Goal: Information Seeking & Learning: Learn about a topic

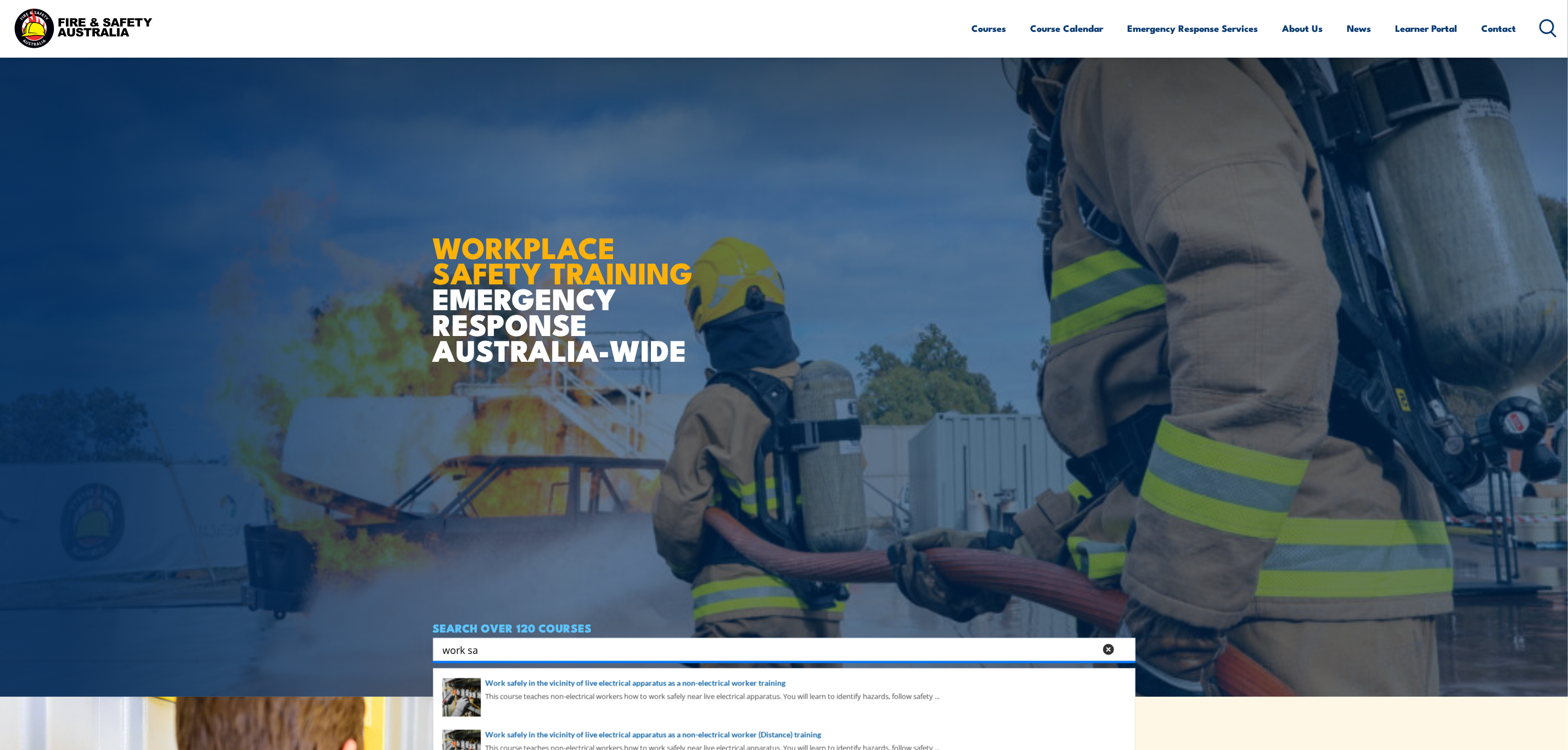
scroll to position [164, 0]
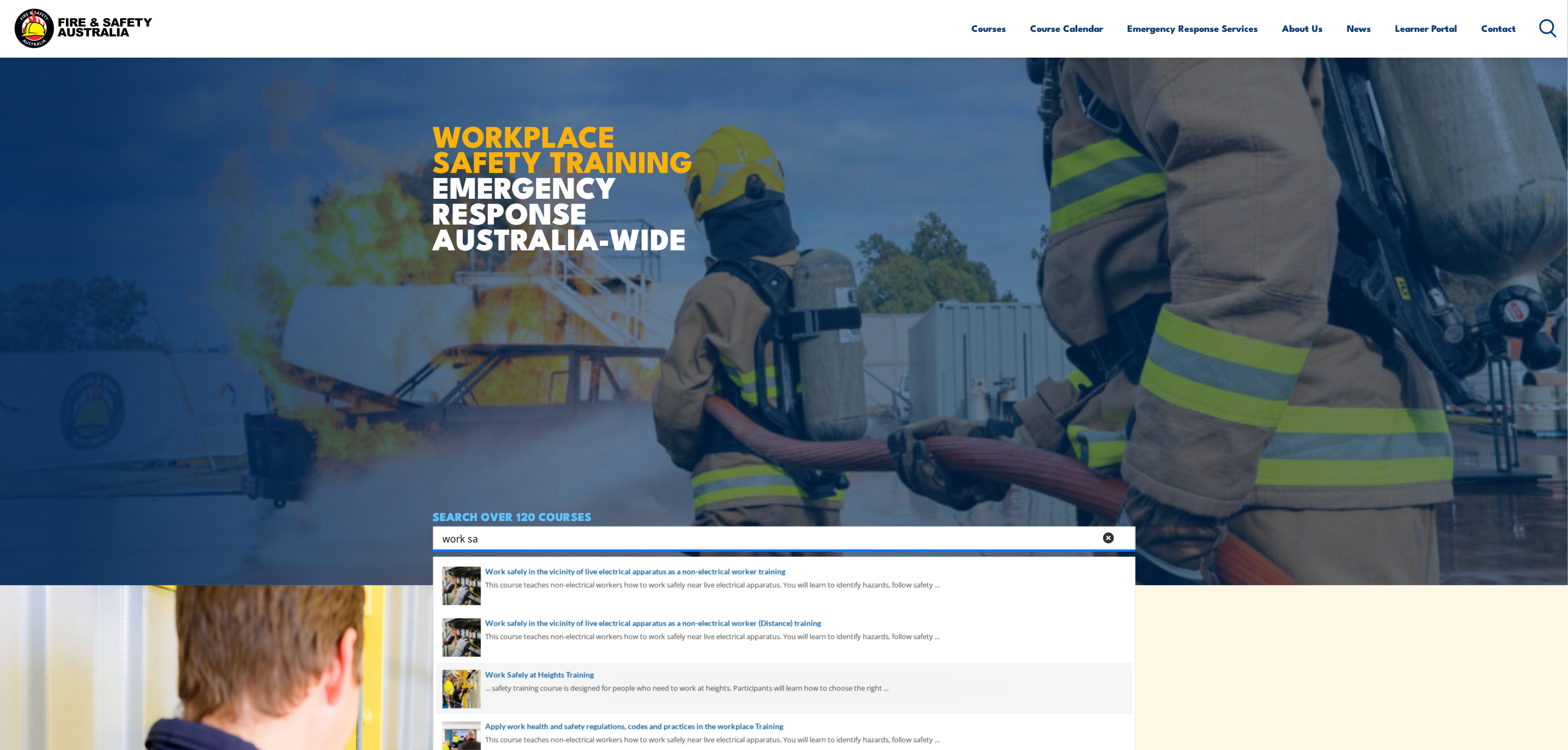
type input "work sa"
click at [494, 689] on span at bounding box center [784, 688] width 696 height 52
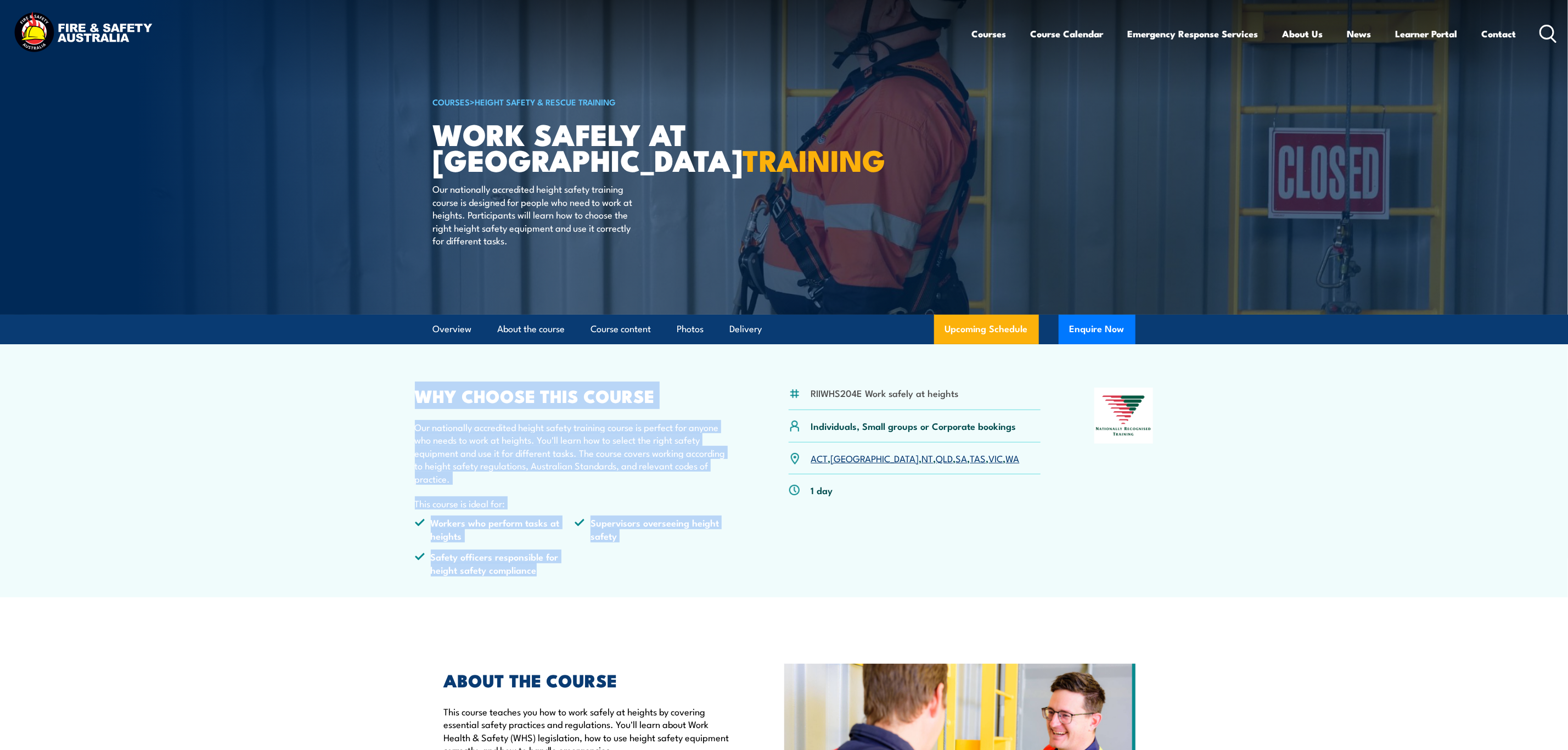
drag, startPoint x: 419, startPoint y: 399, endPoint x: 551, endPoint y: 572, distance: 217.6
click at [551, 572] on div "WHY CHOOSE THIS COURSE Our nationally accredited height safety training course …" at bounding box center [575, 486] width 321 height 197
click at [562, 581] on ul "Workers who perform tasks at heights Supervisors overseeing height safety Safet…" at bounding box center [575, 550] width 321 height 68
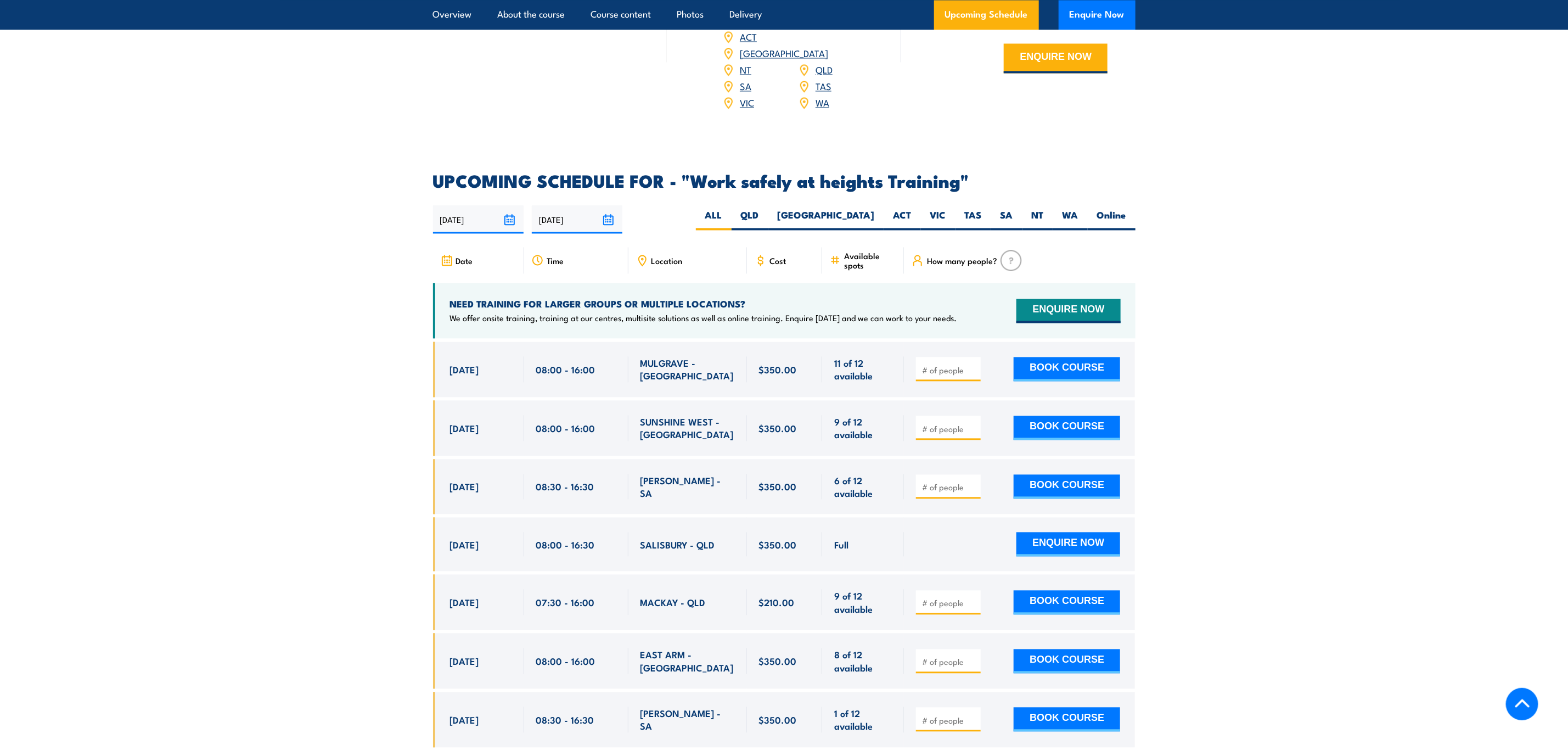
scroll to position [1565, 0]
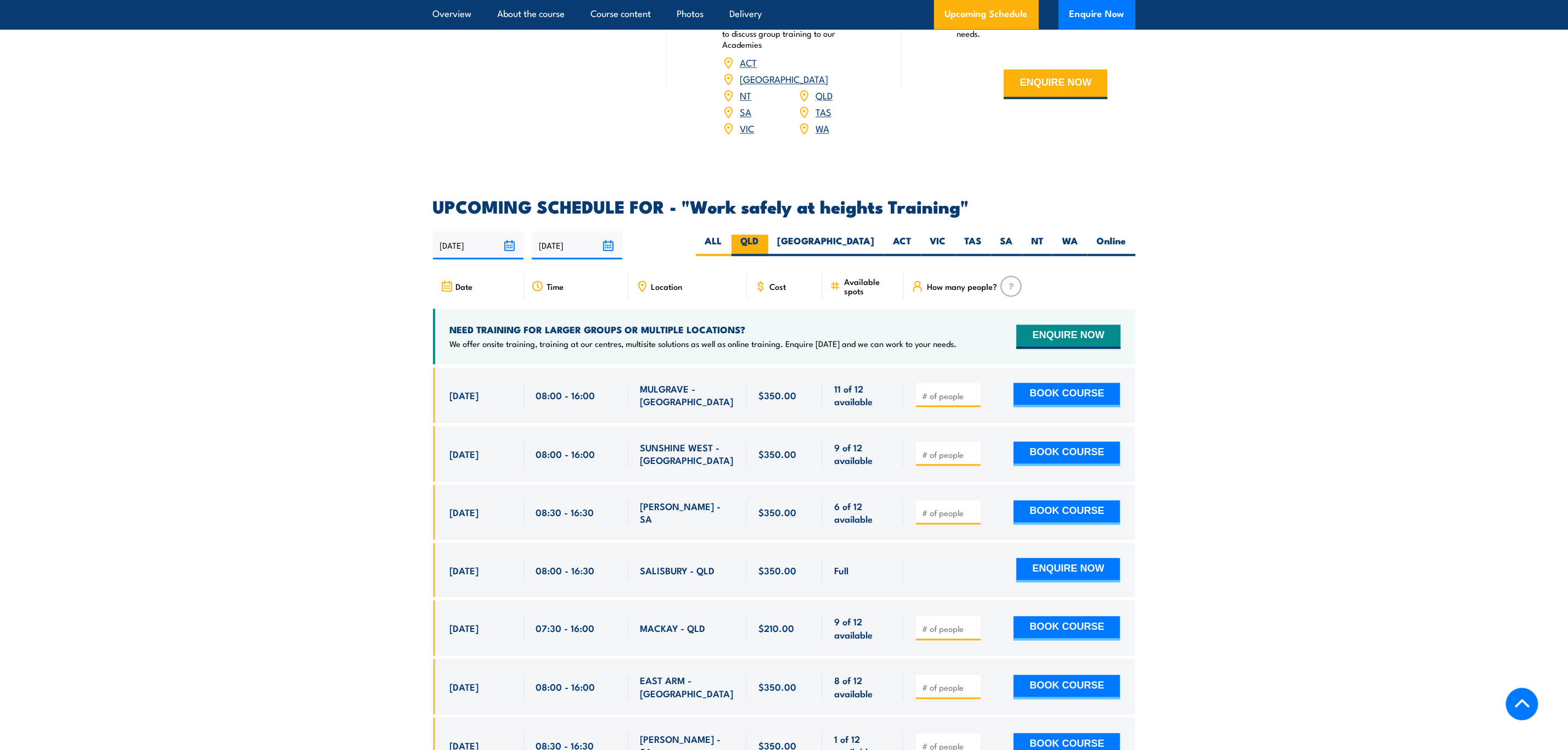
click at [768, 235] on label "QLD" at bounding box center [750, 245] width 37 height 21
click at [766, 235] on input "QLD" at bounding box center [763, 239] width 7 height 7
radio input "true"
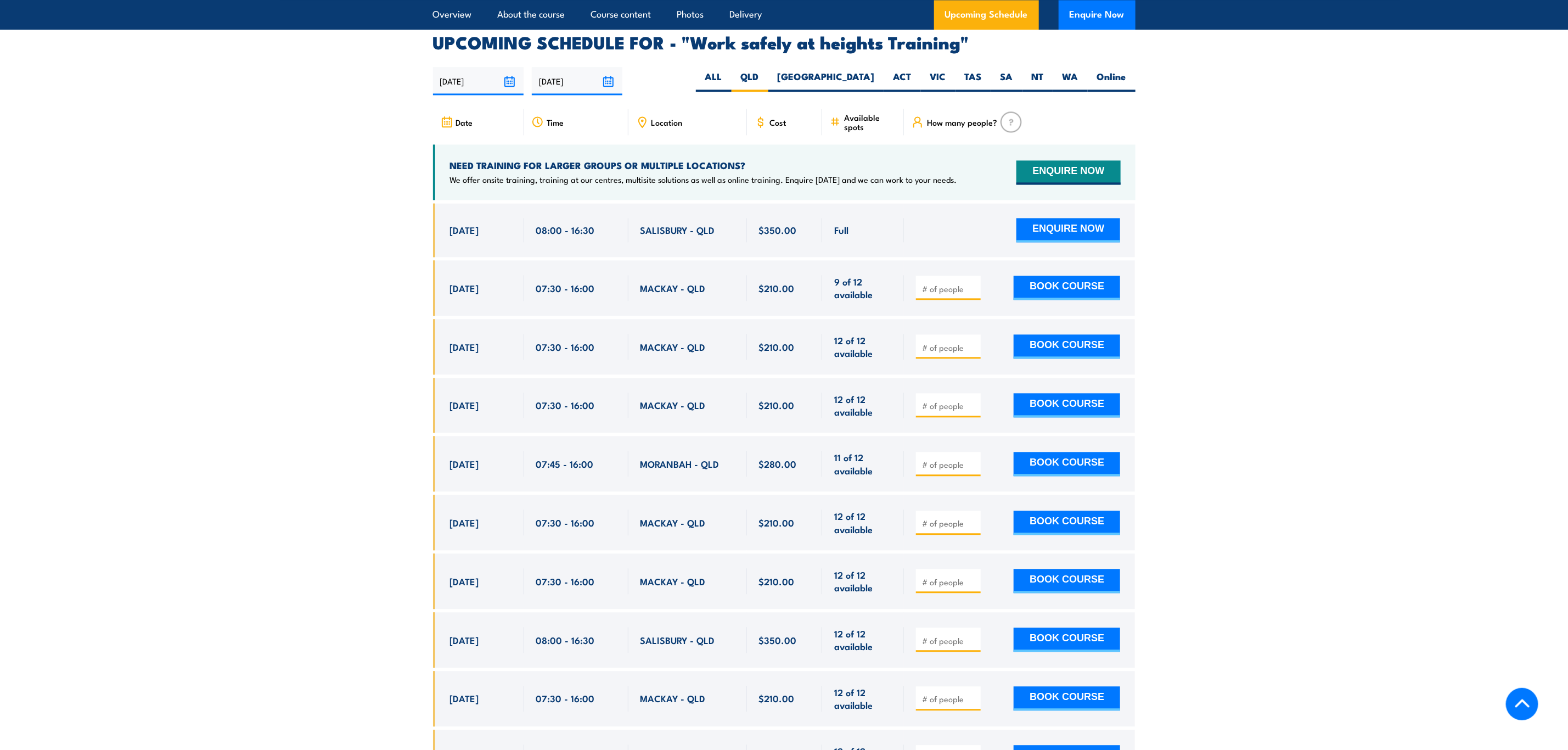
scroll to position [1746, 0]
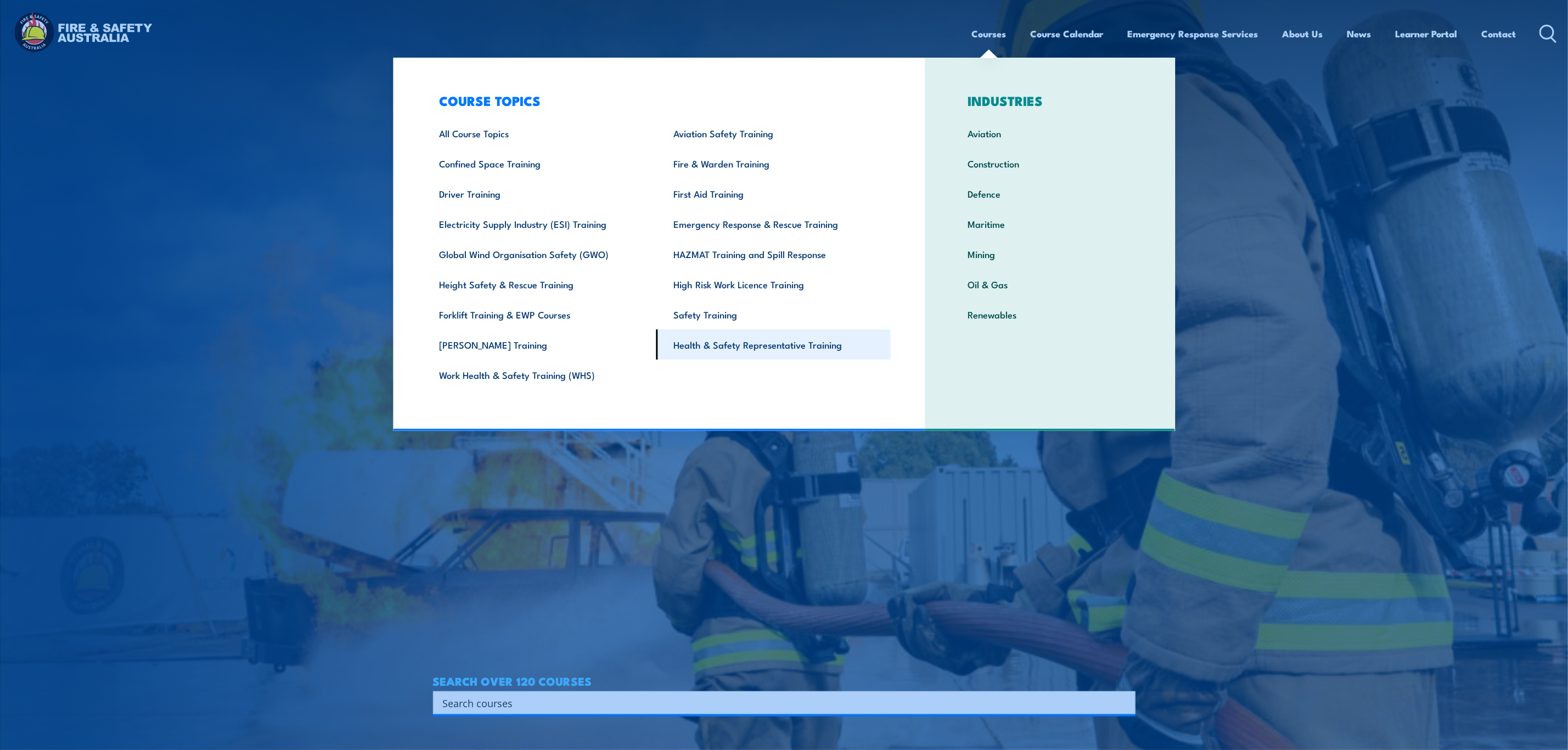
click at [776, 338] on link "Health & Safety Representative Training" at bounding box center [773, 345] width 234 height 30
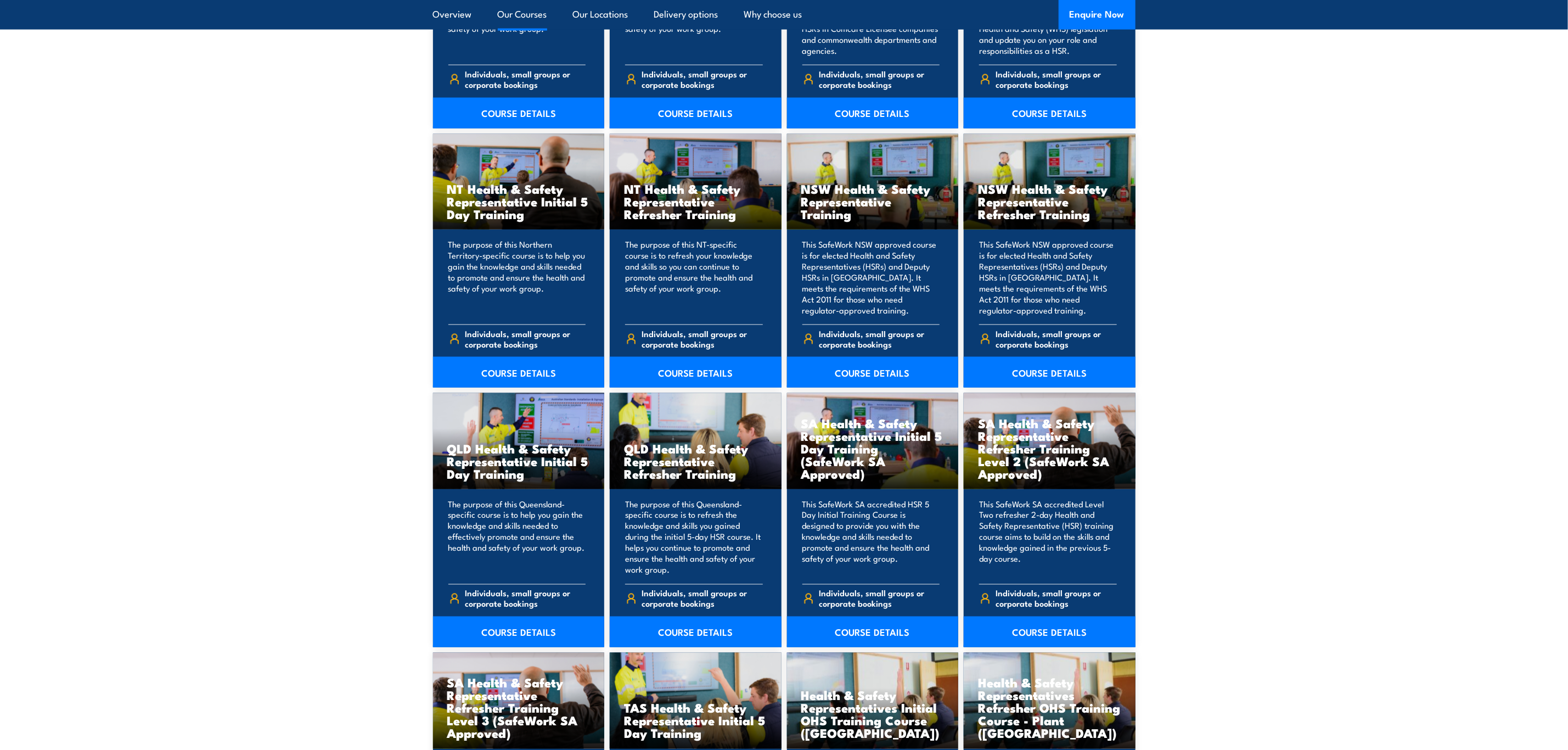
scroll to position [1070, 0]
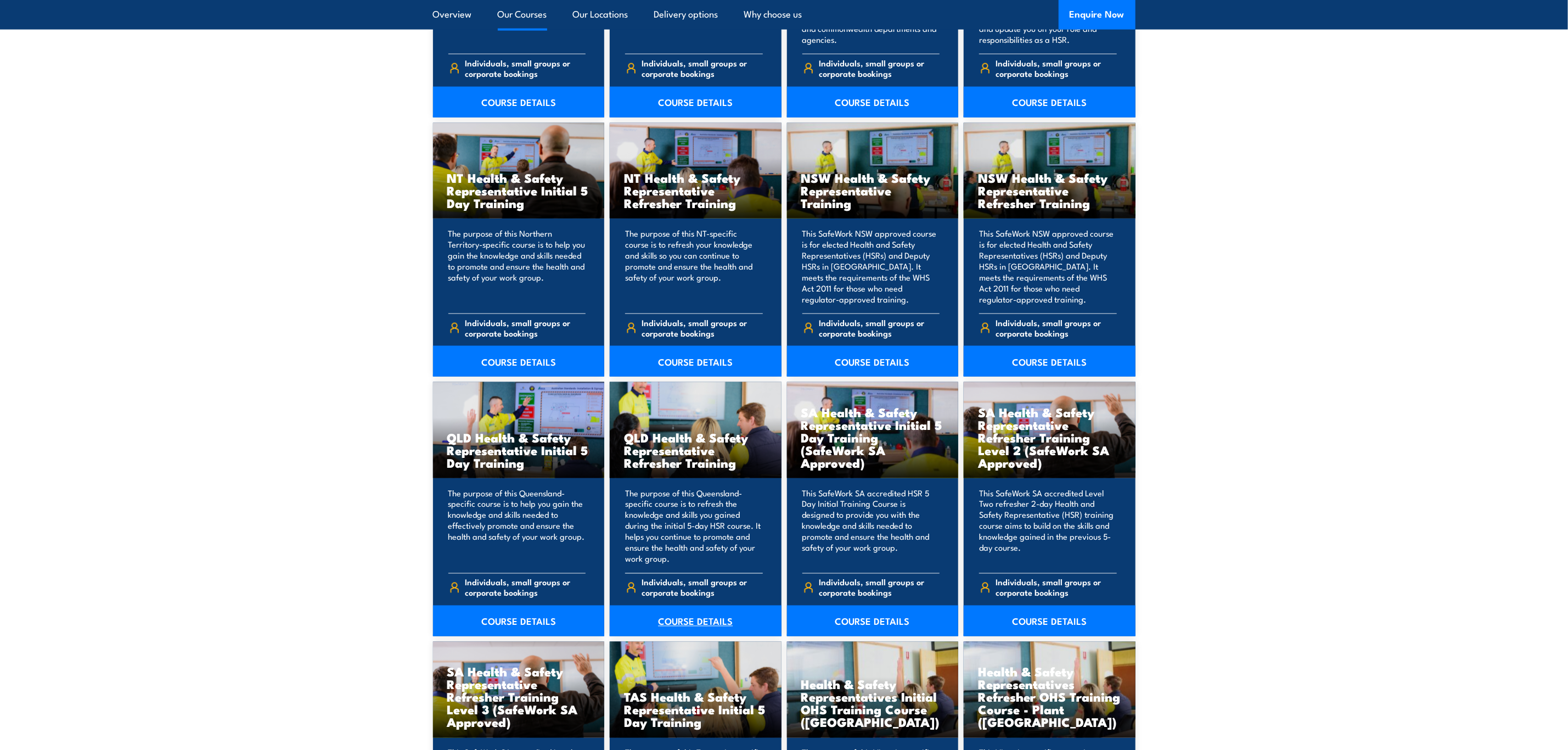
click at [695, 608] on link "COURSE DETAILS" at bounding box center [696, 621] width 172 height 30
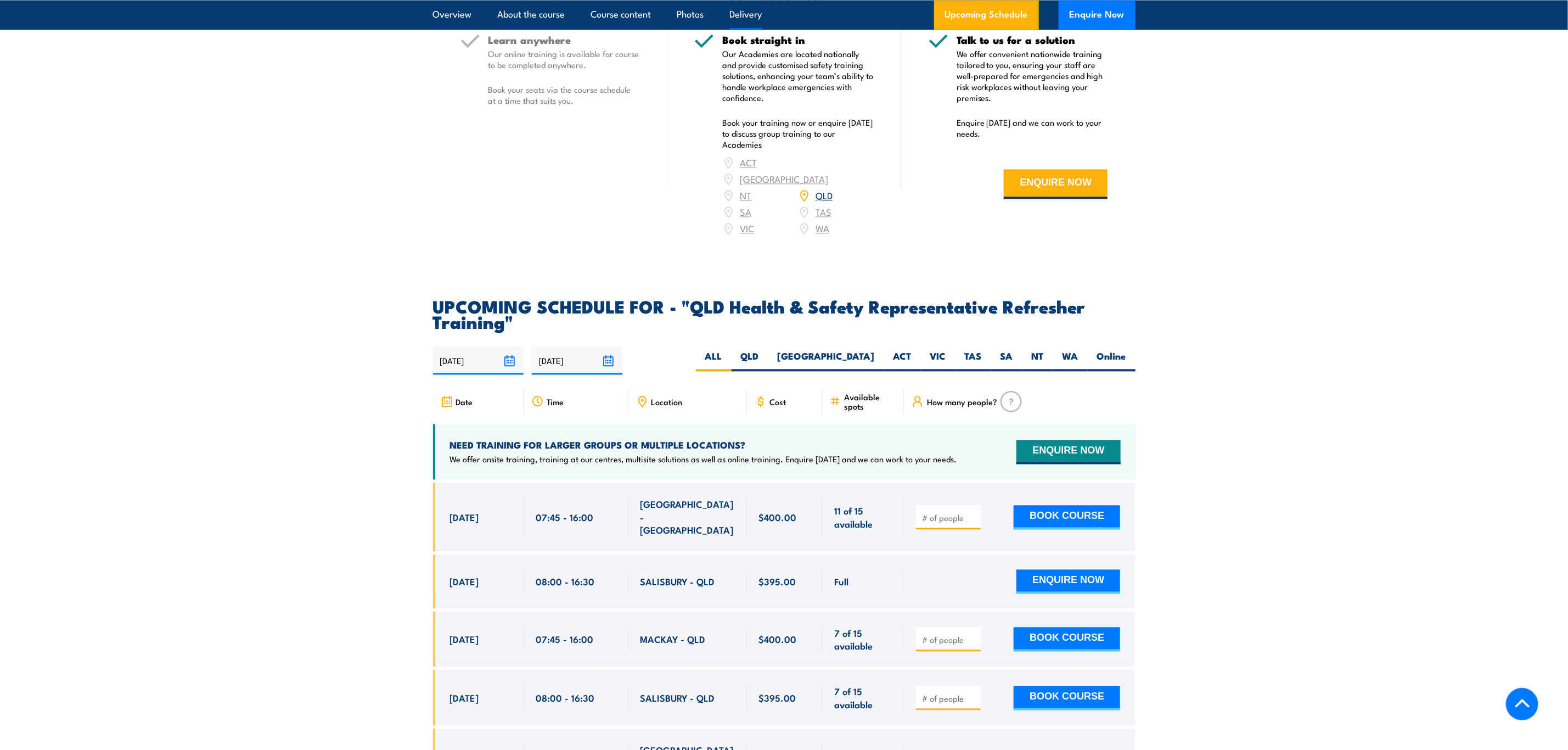
scroll to position [1647, 0]
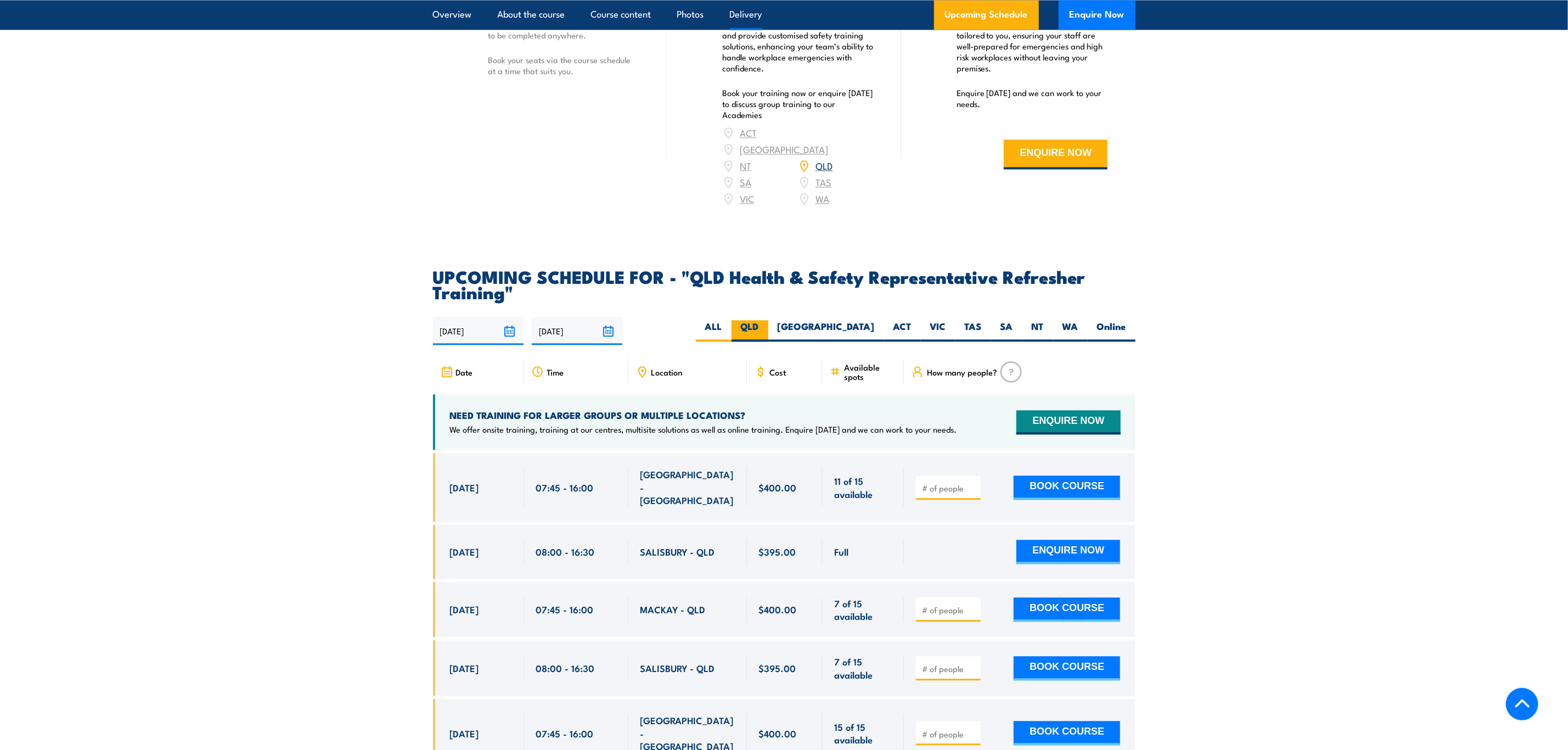
click at [768, 330] on label "QLD" at bounding box center [750, 331] width 37 height 21
click at [766, 327] on input "QLD" at bounding box center [763, 324] width 7 height 7
radio input "true"
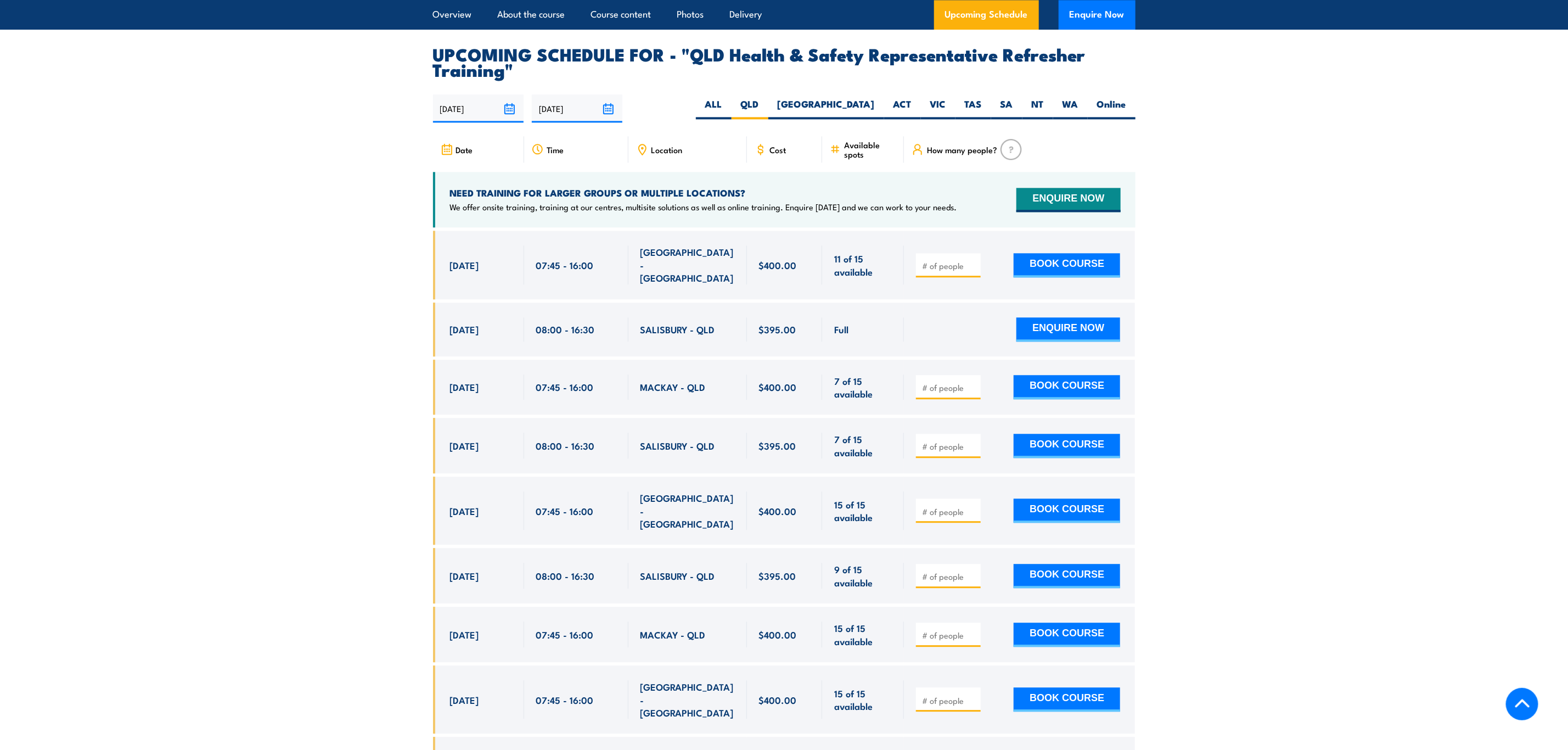
scroll to position [1924, 0]
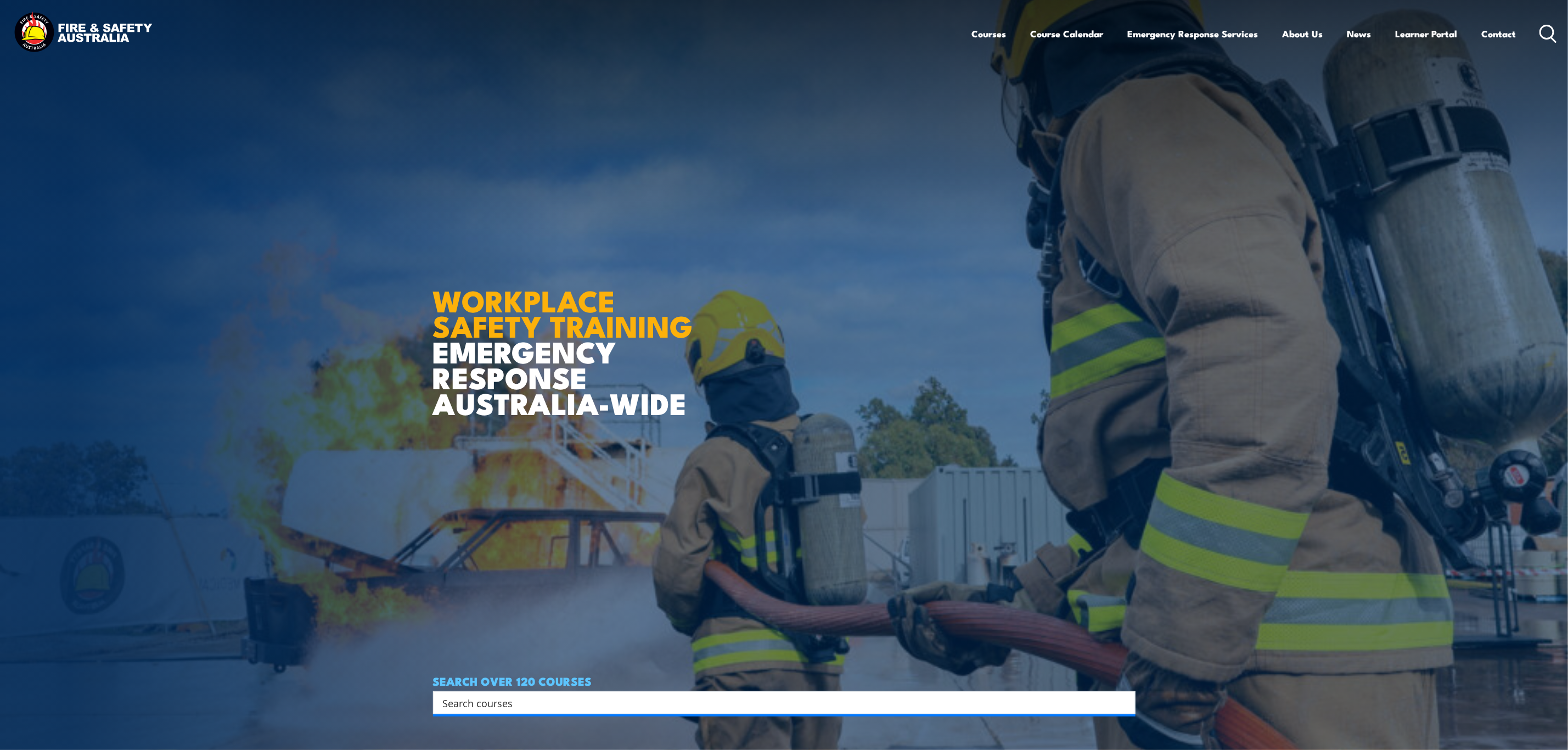
click at [609, 699] on input "Search input" at bounding box center [777, 703] width 668 height 16
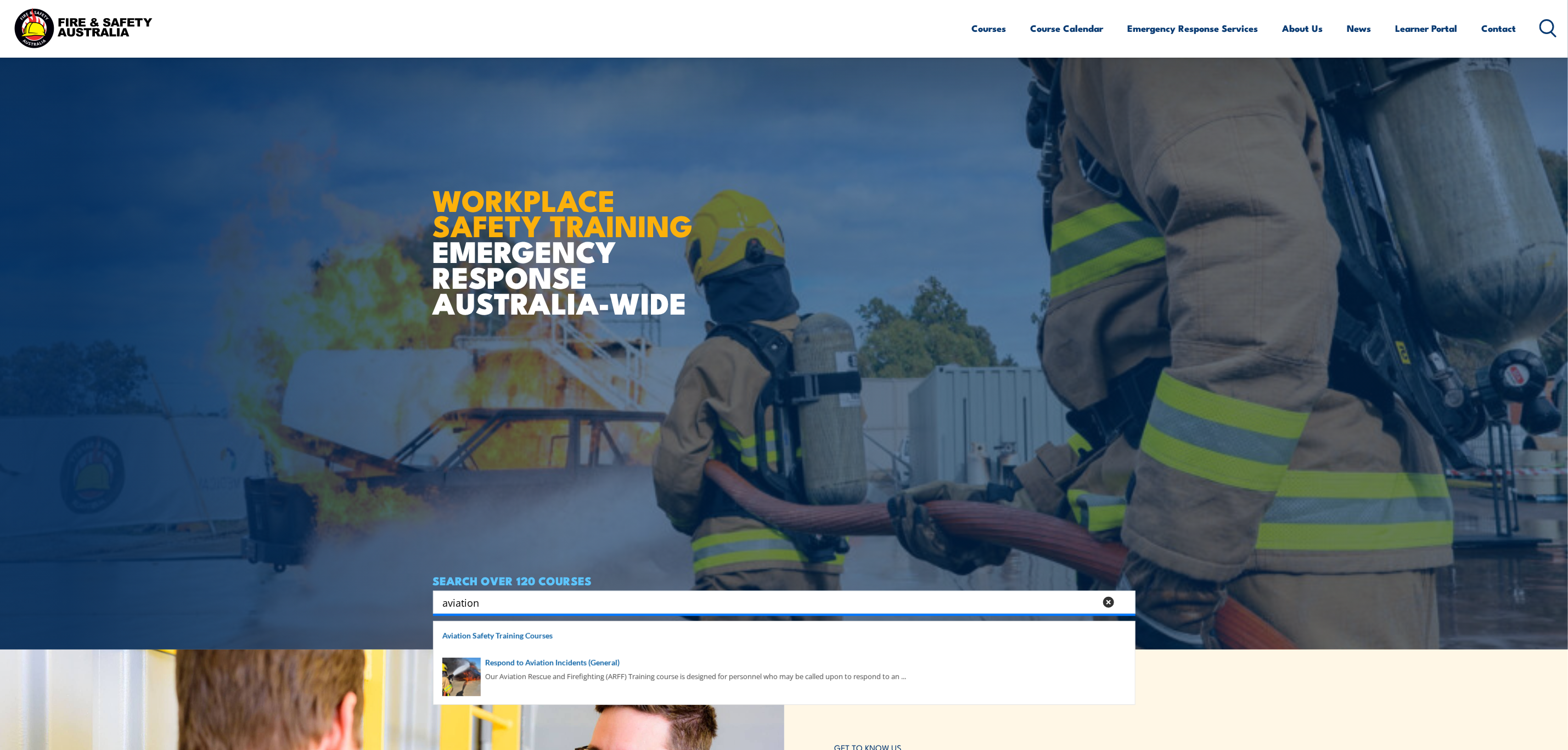
scroll to position [164, 0]
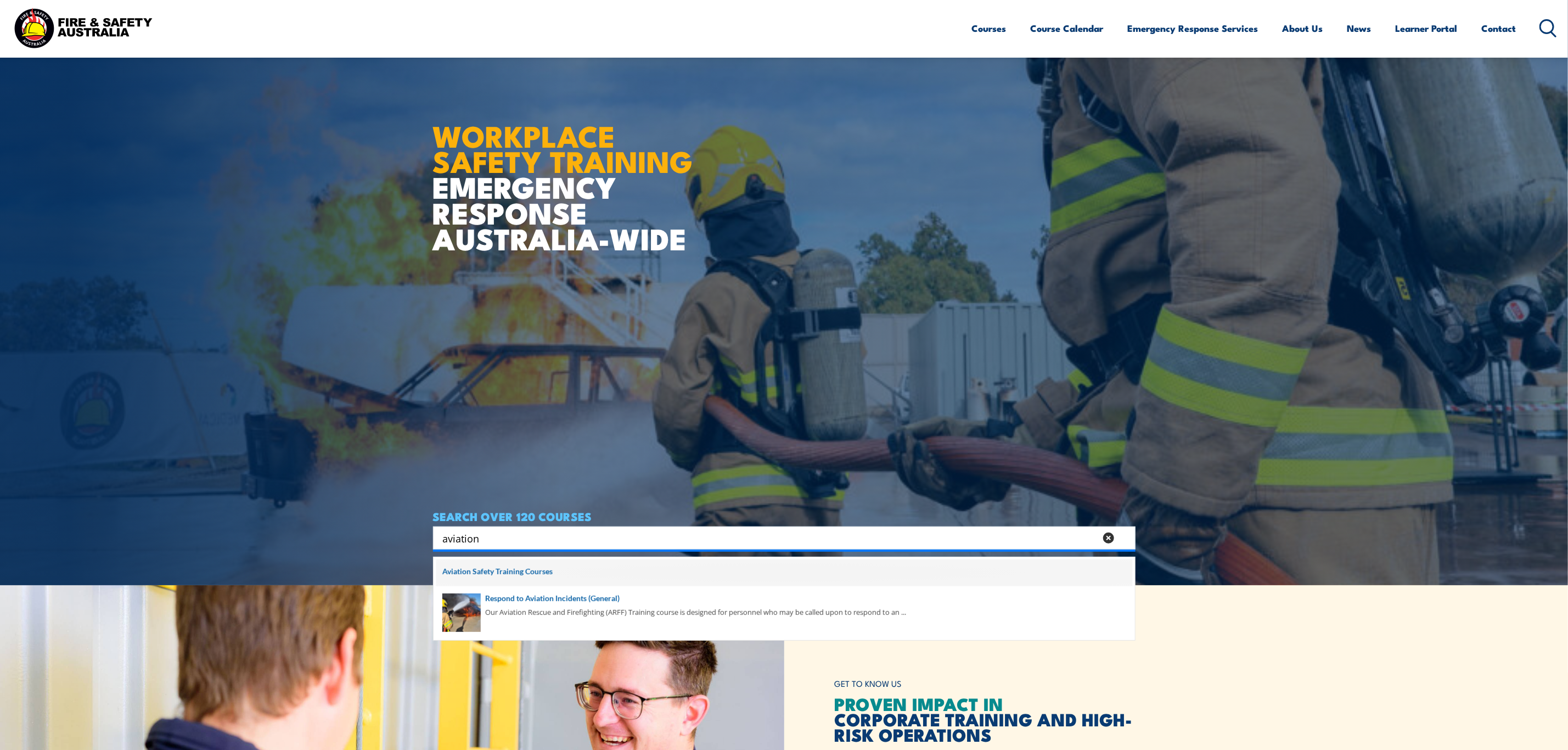
type input "aviation"
click at [522, 573] on span at bounding box center [784, 573] width 696 height 27
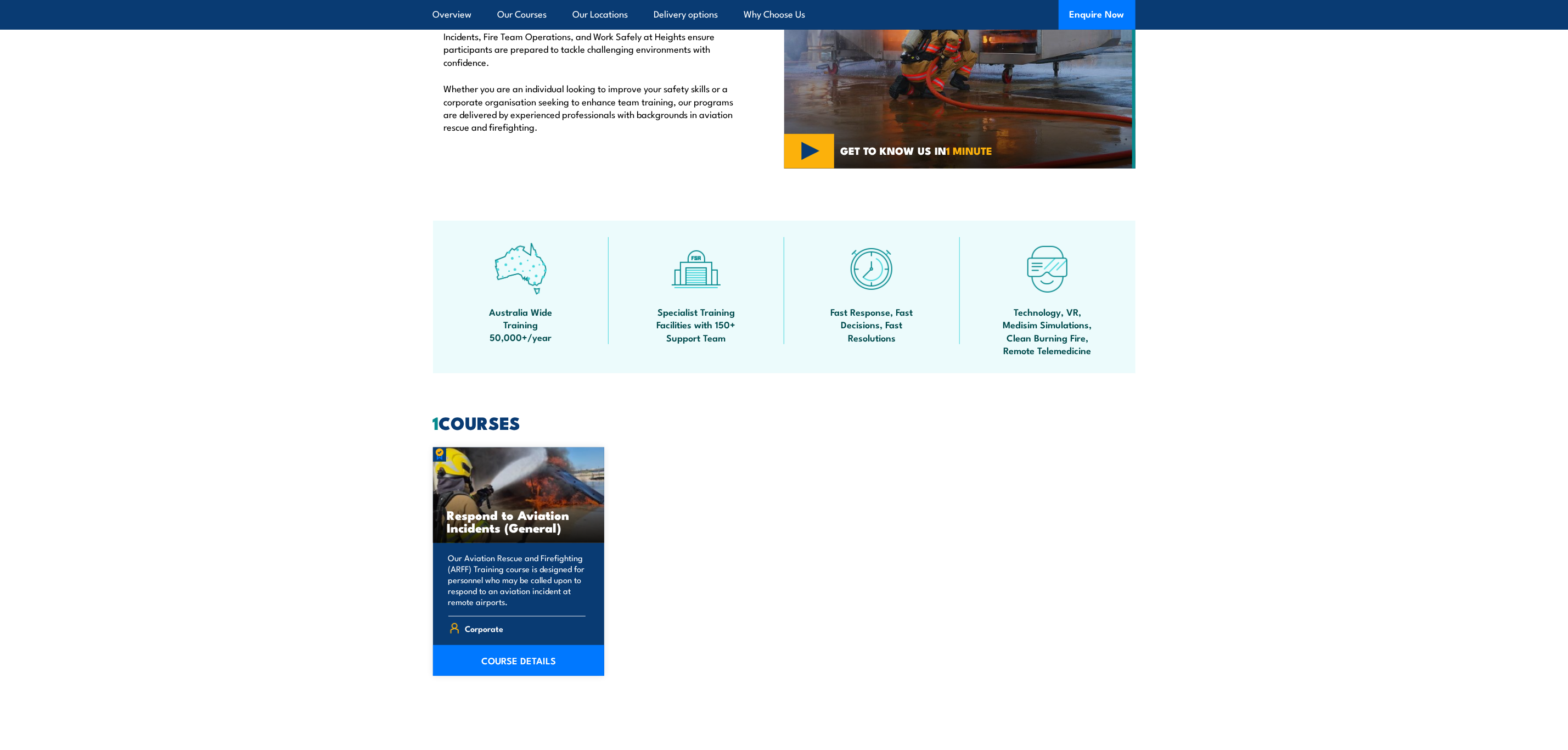
scroll to position [494, 0]
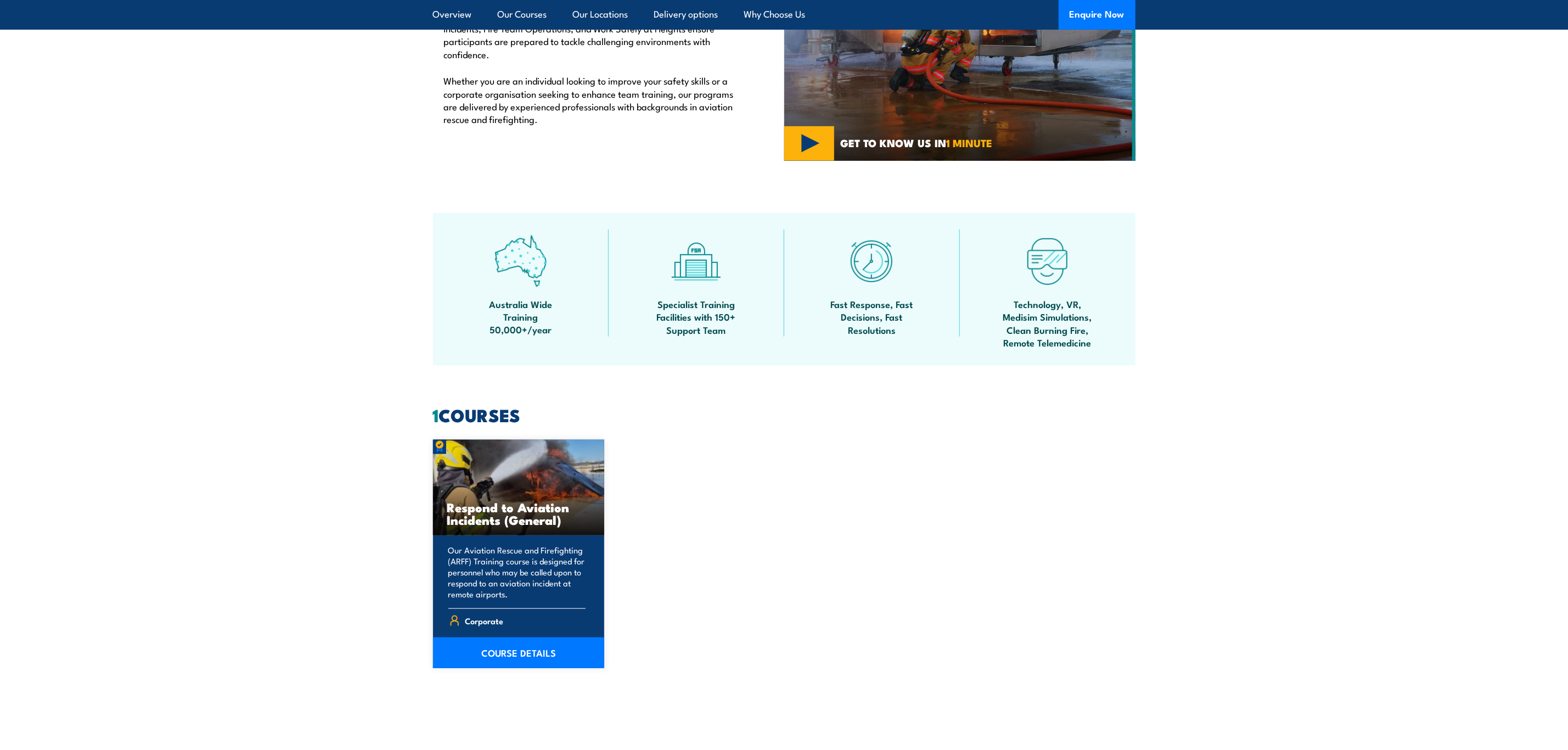
drag, startPoint x: 444, startPoint y: 505, endPoint x: 576, endPoint y: 522, distance: 133.1
click at [576, 522] on div "Respond to Aviation Incidents (General)" at bounding box center [519, 488] width 172 height 96
click at [819, 488] on div "Respond to Aviation Incidents (General) Our Aviation Rescue and Firefighting (A…" at bounding box center [784, 553] width 702 height 228
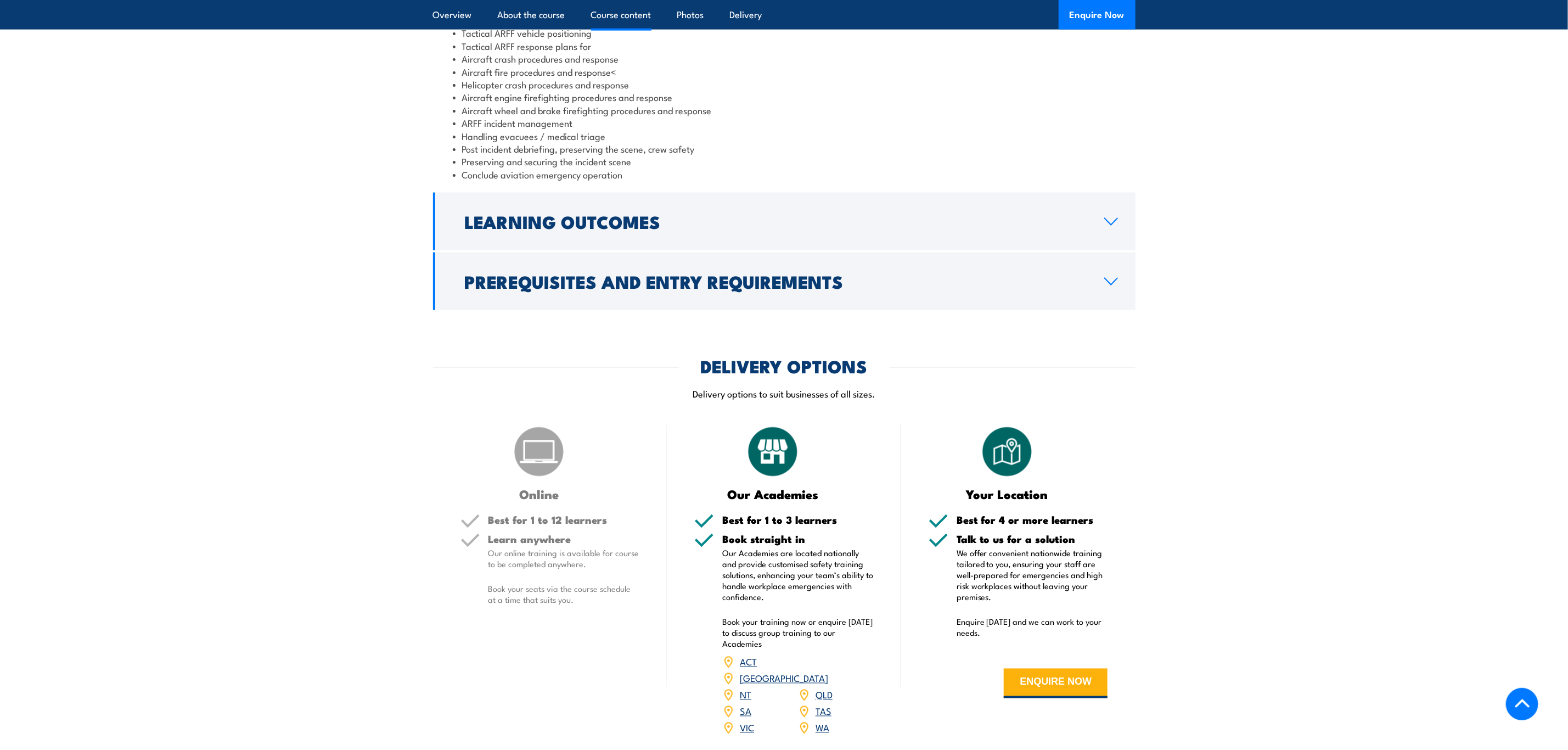
scroll to position [1400, 0]
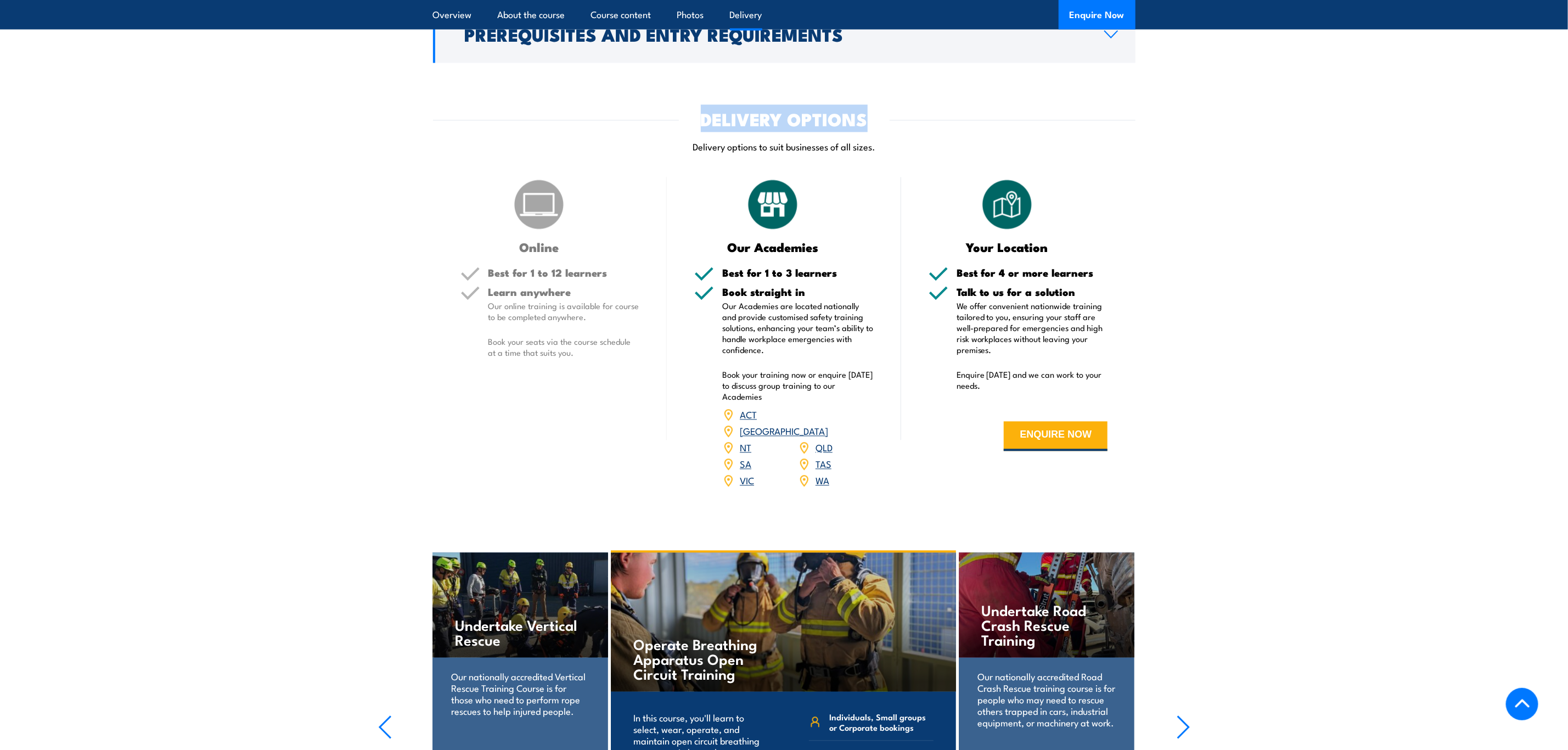
drag, startPoint x: 698, startPoint y: 136, endPoint x: 879, endPoint y: 145, distance: 181.2
click at [879, 126] on div "DELIVERY OPTIONS" at bounding box center [784, 118] width 702 height 15
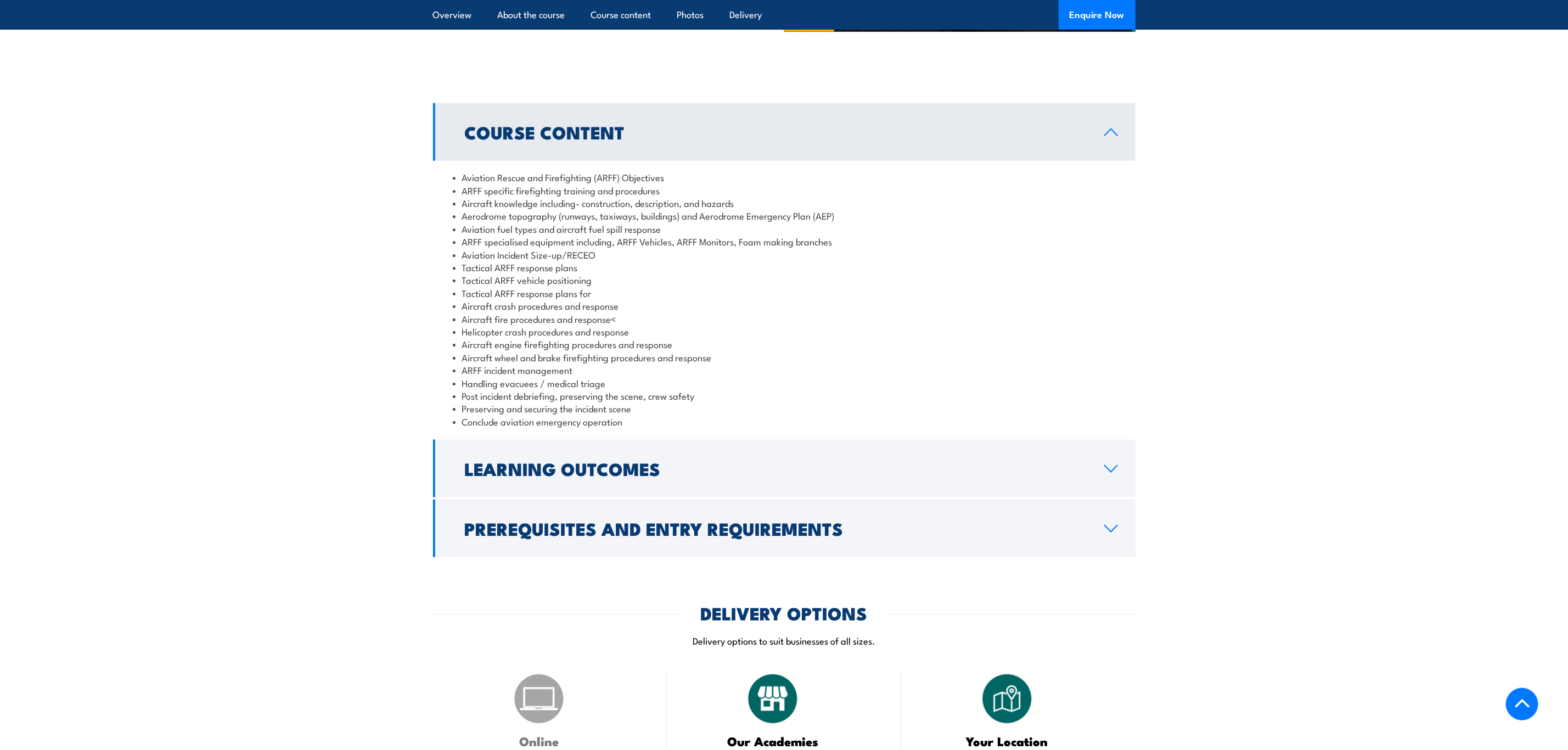
scroll to position [329, 0]
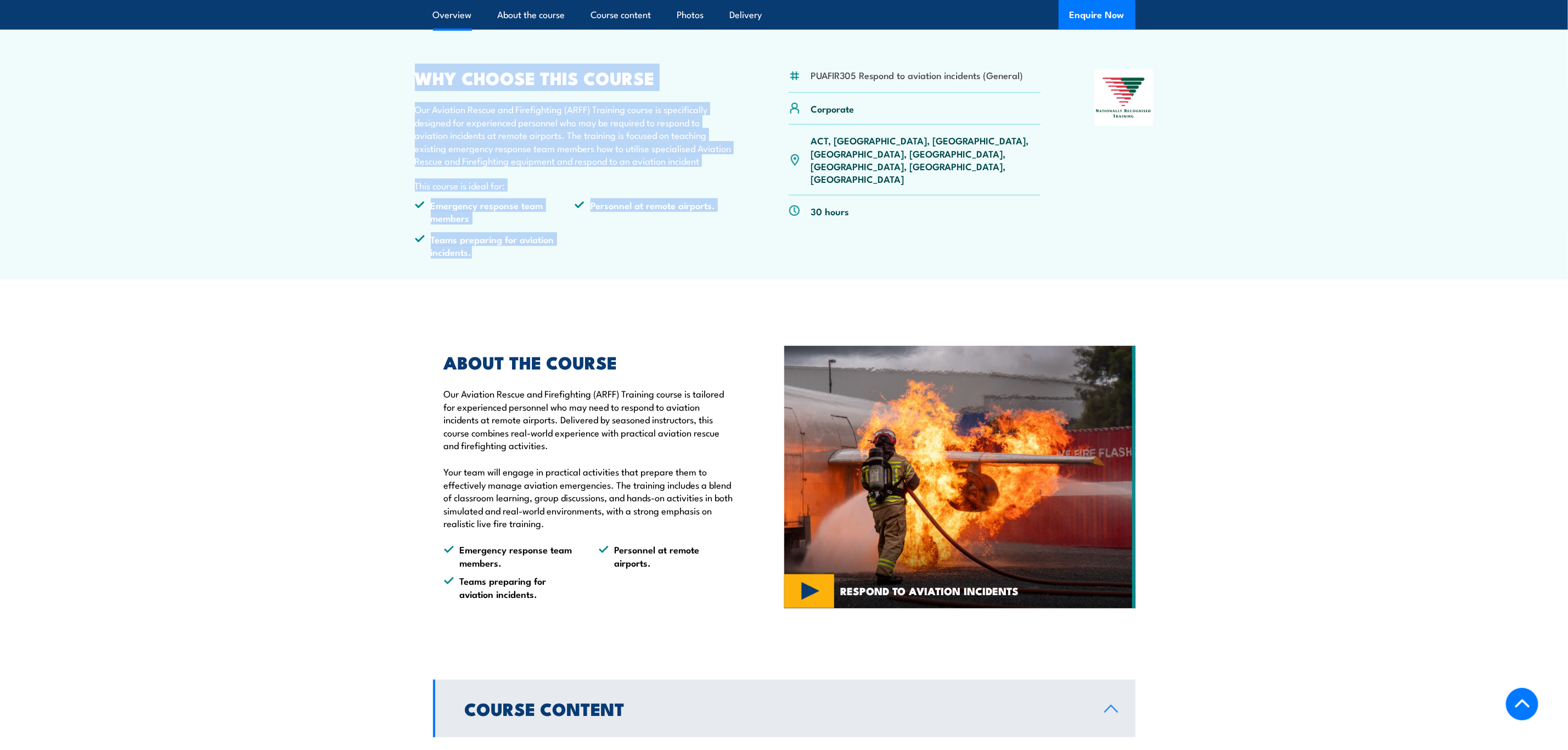
drag, startPoint x: 410, startPoint y: 99, endPoint x: 497, endPoint y: 280, distance: 200.8
click at [497, 279] on article "PUAFIR305 Respond to aviation incidents (General) Corporate" at bounding box center [784, 153] width 768 height 253
click at [497, 259] on li "Teams preparing for aviation incidents." at bounding box center [495, 245] width 160 height 26
drag, startPoint x: 497, startPoint y: 280, endPoint x: 402, endPoint y: 122, distance: 184.4
click at [402, 122] on article "PUAFIR305 Respond to aviation incidents (General) Corporate" at bounding box center [784, 153] width 768 height 253
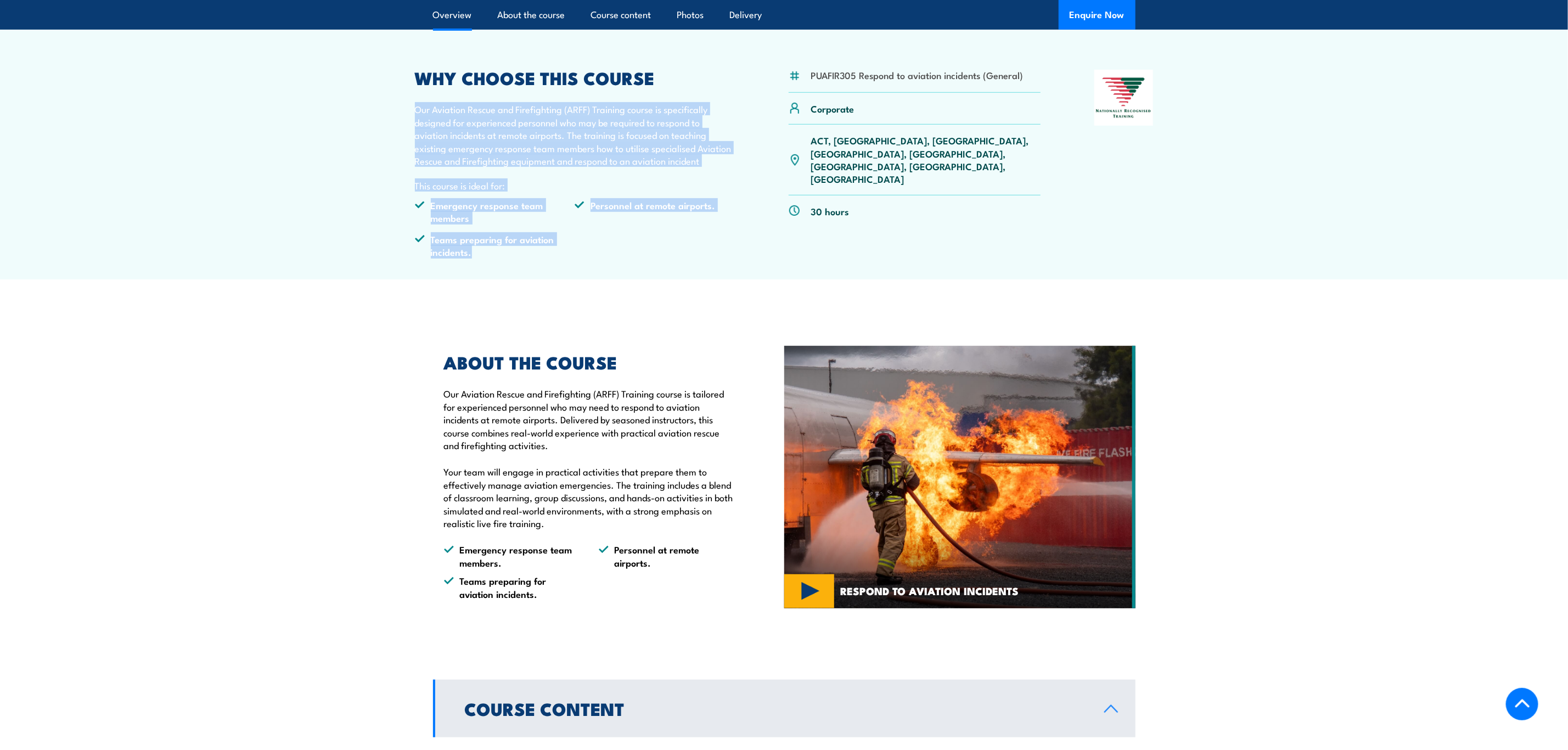
click at [575, 259] on li "Teams preparing for aviation incidents." at bounding box center [495, 245] width 160 height 26
